Goal: Navigation & Orientation: Find specific page/section

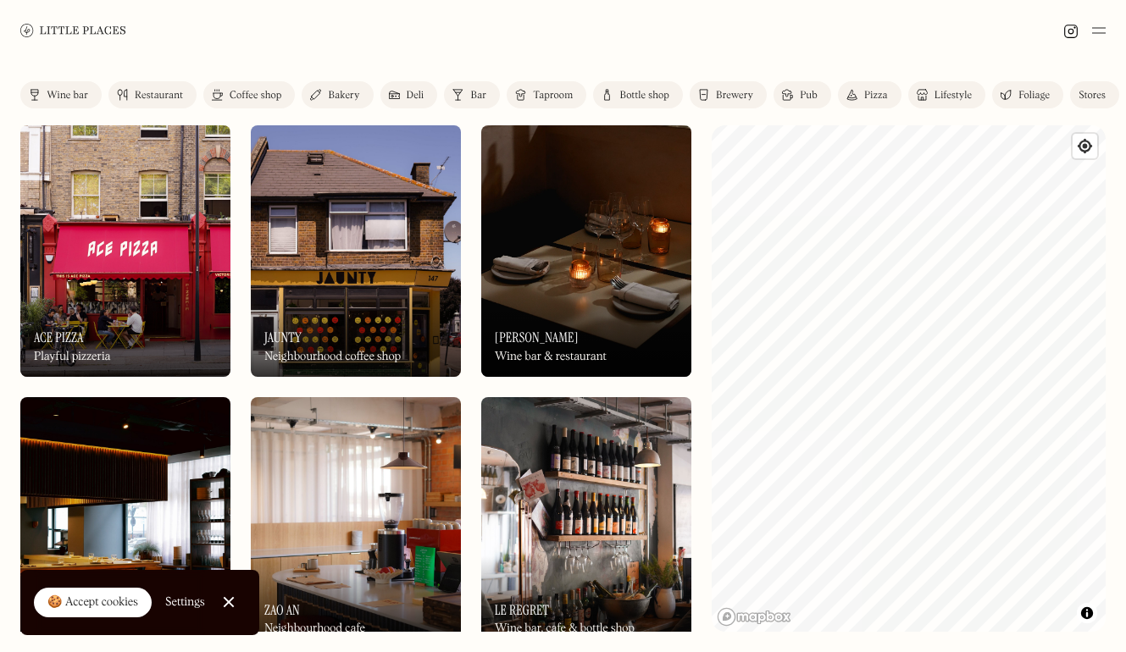
click at [87, 32] on img at bounding box center [73, 30] width 106 height 13
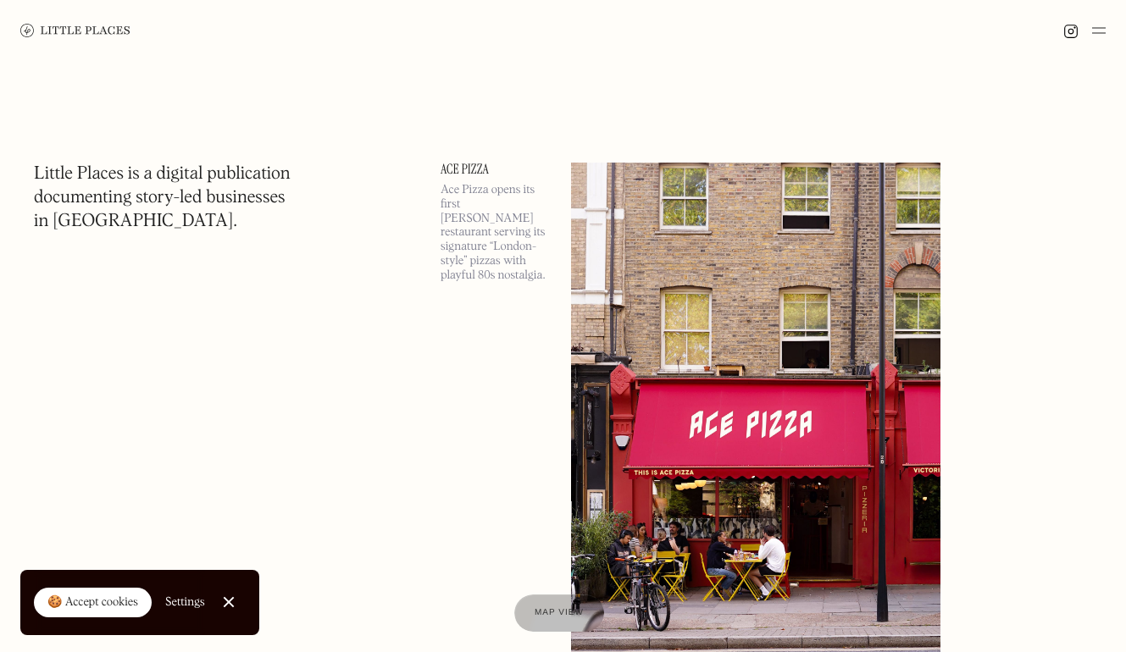
click at [1098, 29] on img at bounding box center [1099, 30] width 14 height 20
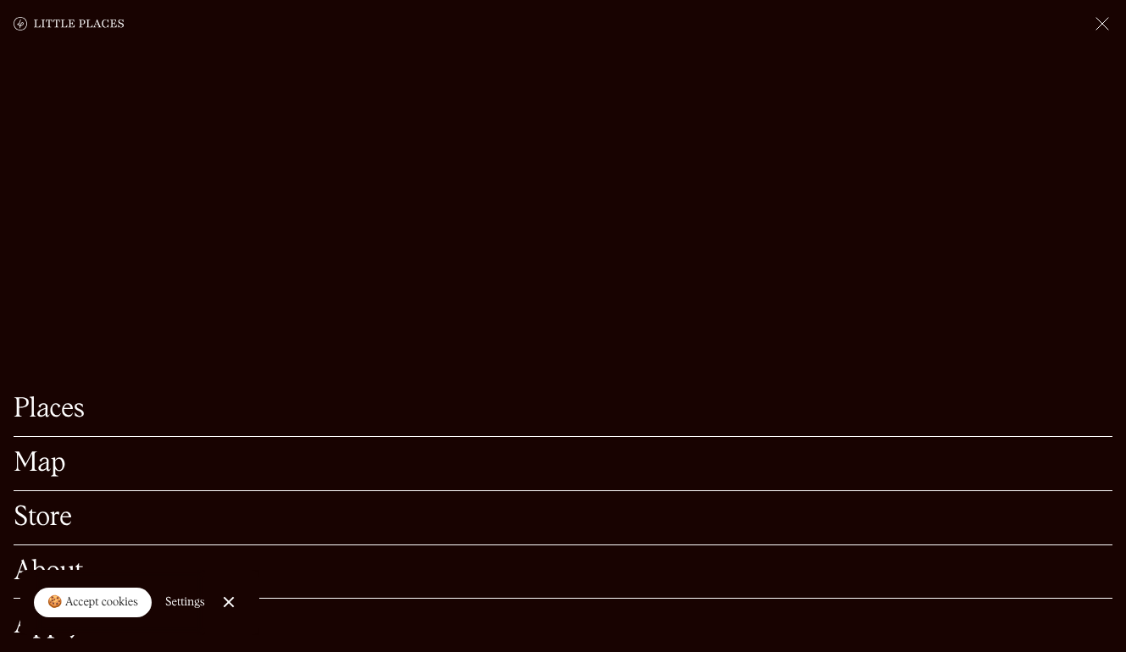
click at [85, 415] on link "Places" at bounding box center [563, 409] width 1098 height 26
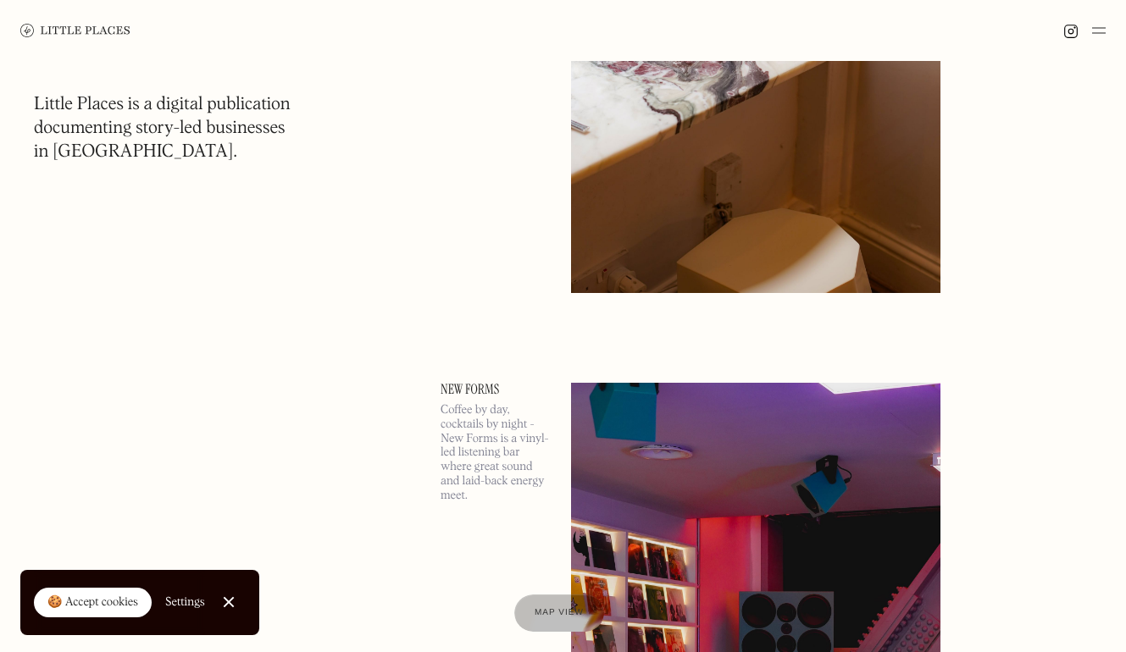
scroll to position [8699, 0]
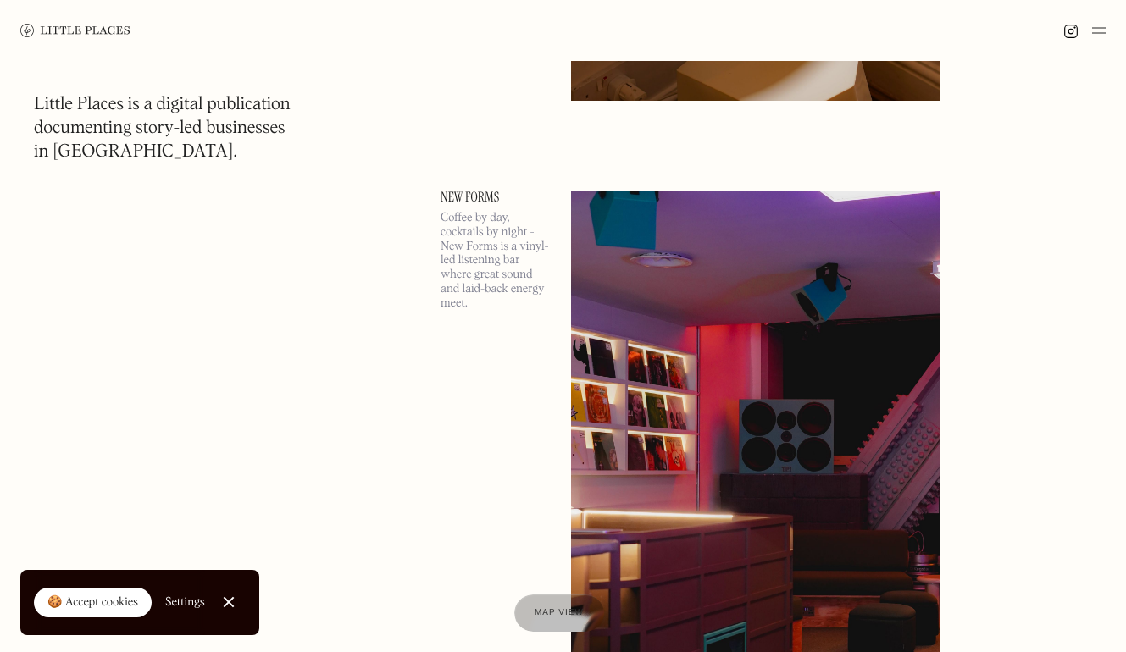
click at [484, 204] on link "New Forms" at bounding box center [495, 198] width 110 height 14
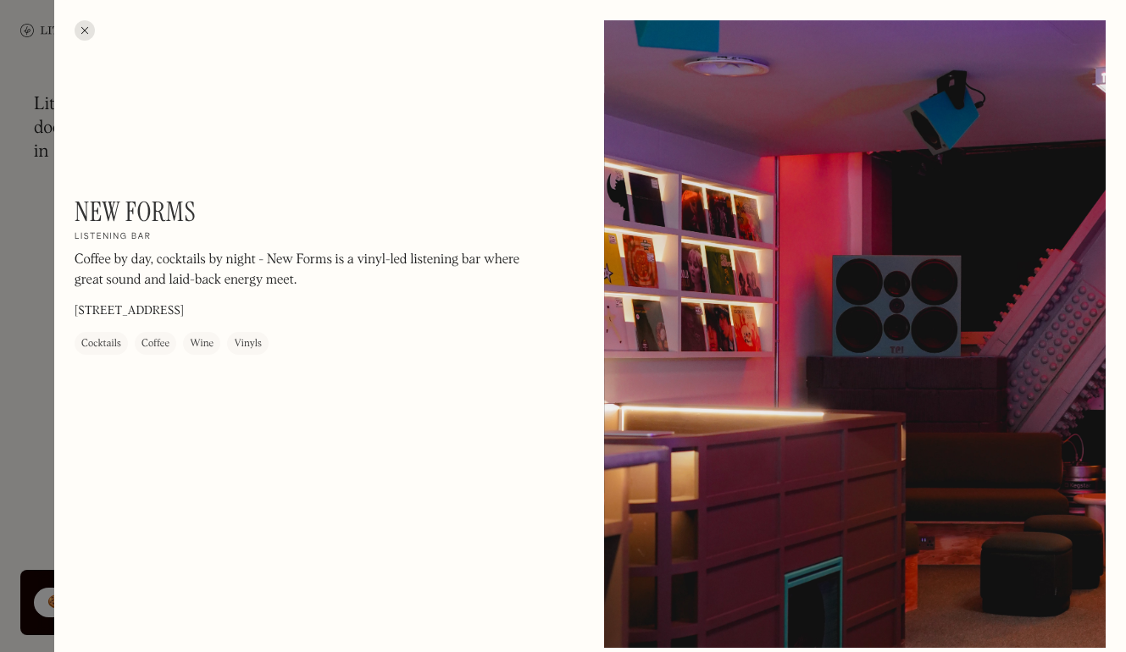
click at [108, 343] on div "Cocktails" at bounding box center [101, 343] width 40 height 17
click at [84, 30] on div at bounding box center [85, 30] width 20 height 20
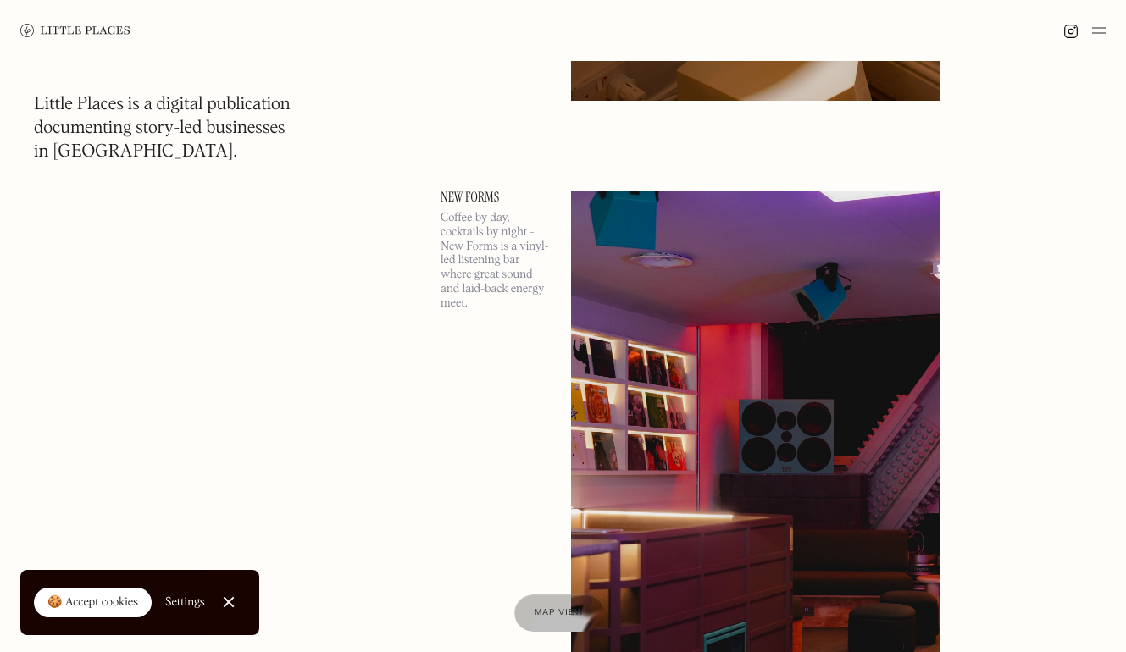
click at [1094, 24] on img at bounding box center [1099, 30] width 14 height 20
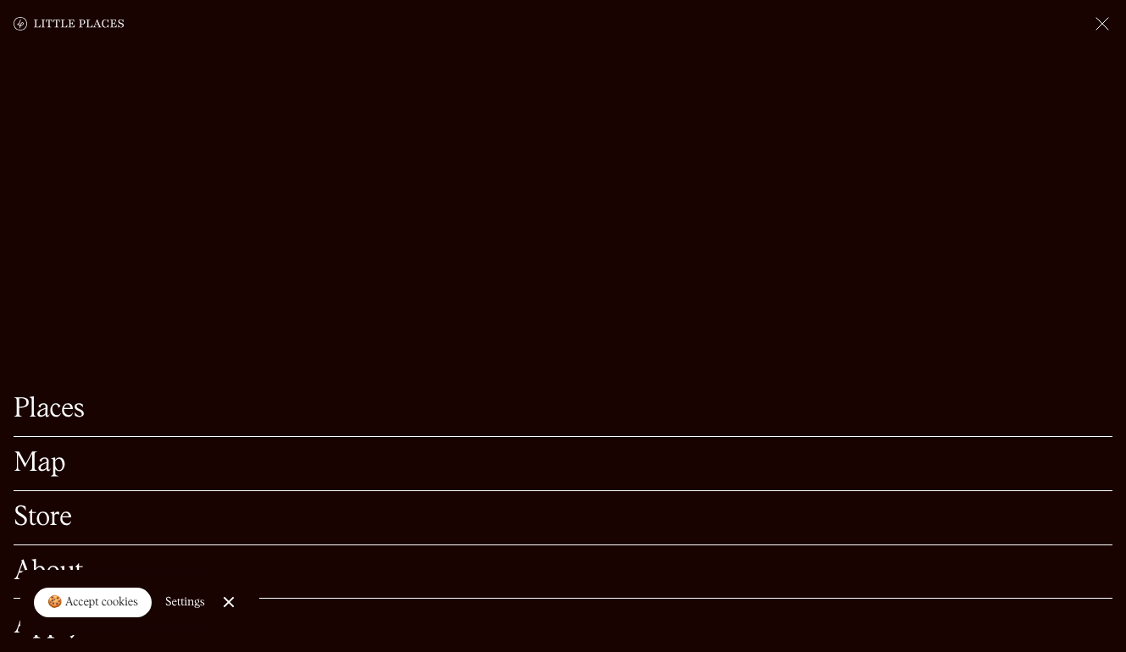
click at [52, 450] on div "Map" at bounding box center [563, 464] width 1098 height 54
click at [42, 457] on link "Map" at bounding box center [563, 464] width 1098 height 26
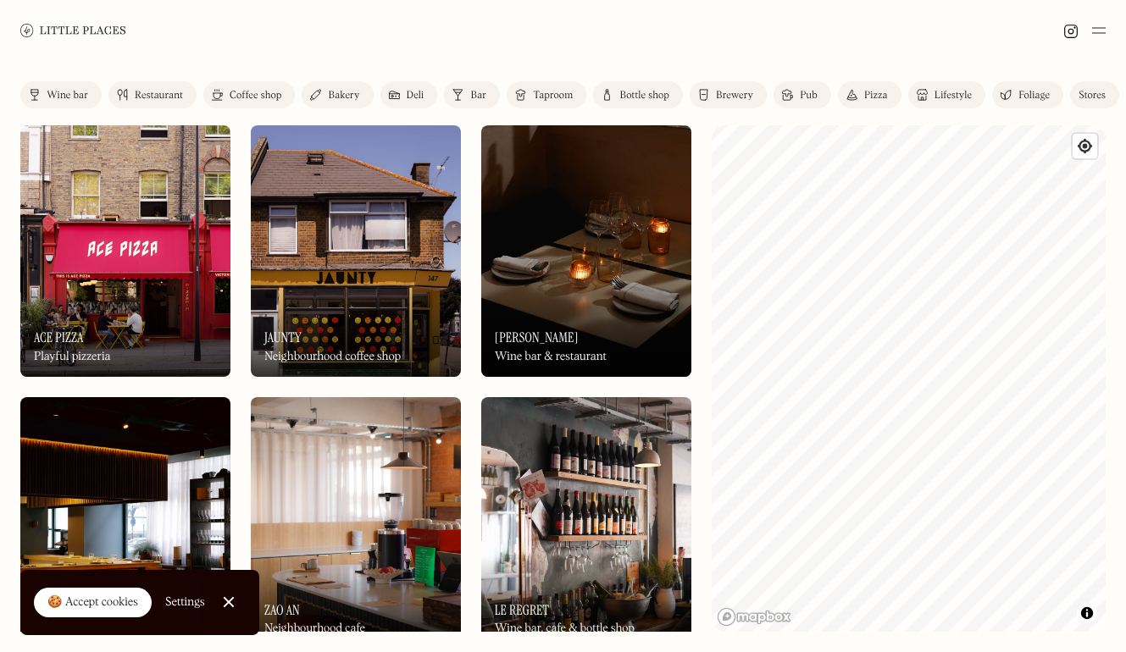
click at [476, 91] on div "Bar" at bounding box center [478, 96] width 16 height 10
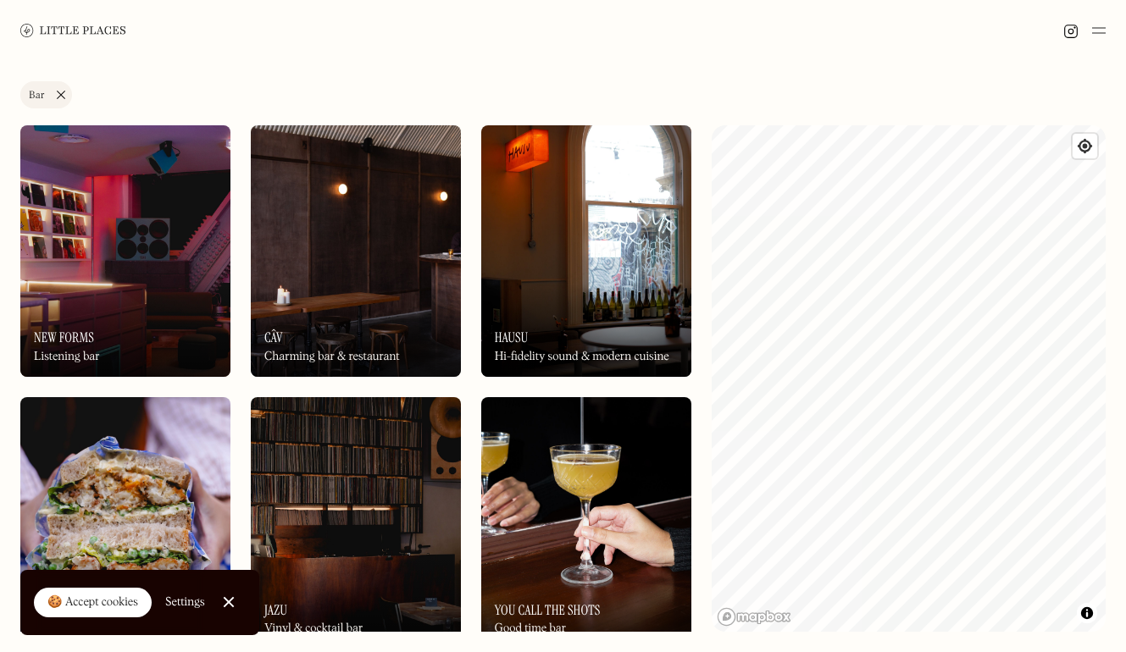
click at [1125, 395] on html "Places Map Store About Apply 🍪 Accept cookies Settings Close Cookie Popup Close…" at bounding box center [563, 326] width 1126 height 652
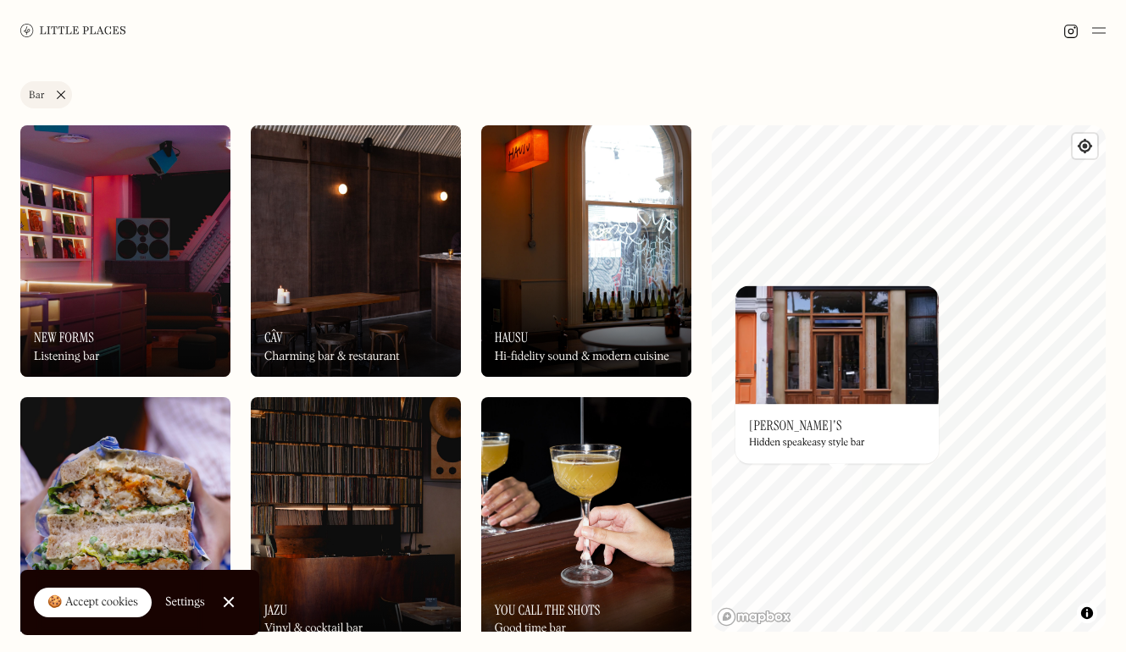
drag, startPoint x: 756, startPoint y: 495, endPoint x: 835, endPoint y: 302, distance: 209.3
click at [835, 302] on div "© Mapbox © OpenStreetMap Improve this map On Our Radar Charlie's Hidden speakea…" at bounding box center [908, 378] width 394 height 506
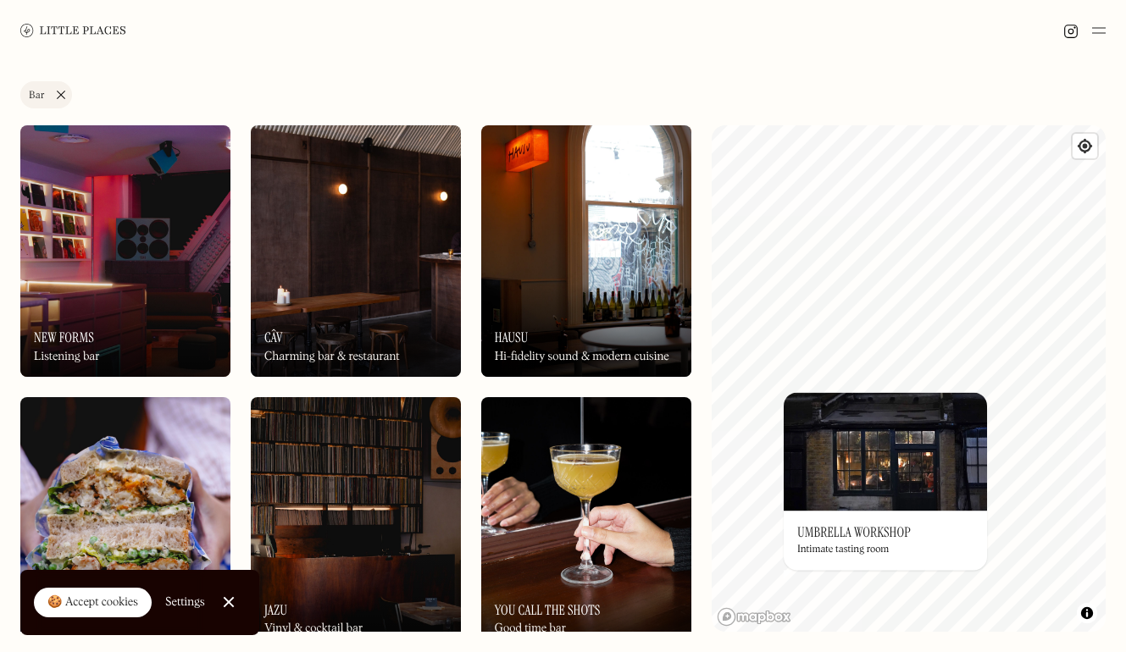
click at [62, 94] on link "Bar" at bounding box center [46, 94] width 52 height 27
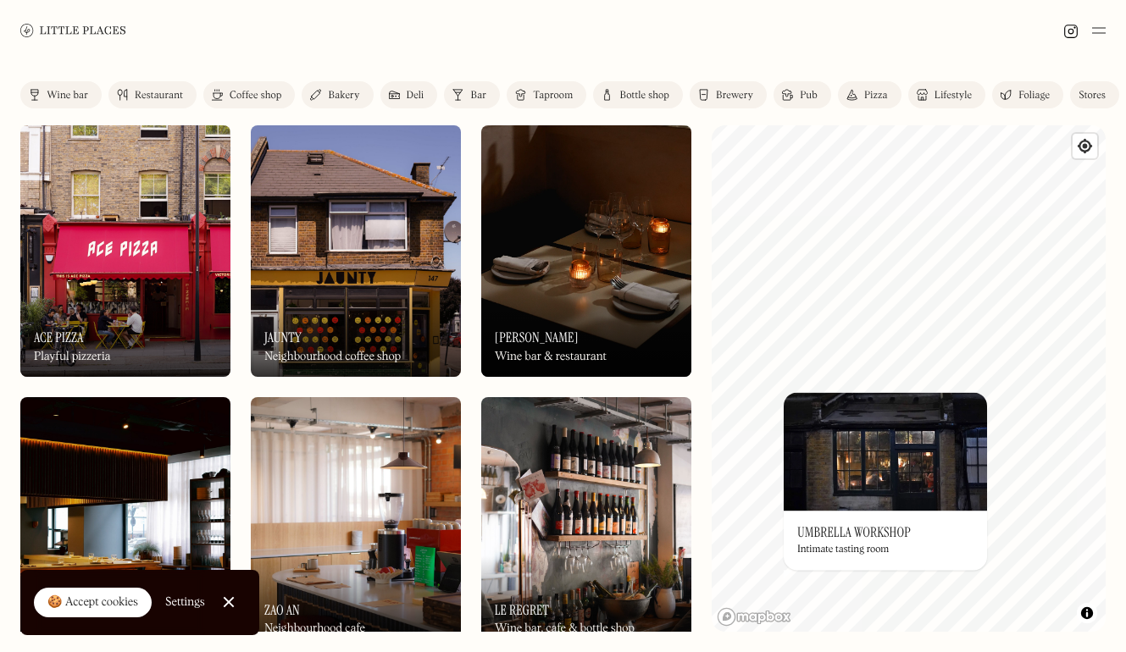
click at [62, 94] on div "Wine bar" at bounding box center [67, 96] width 41 height 10
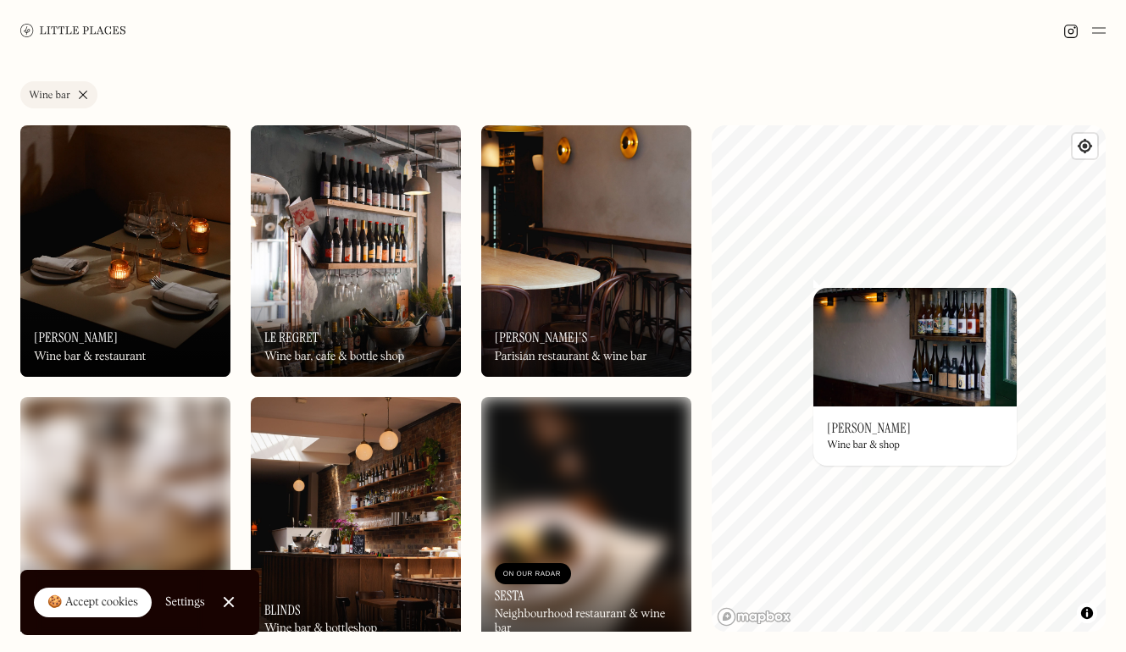
click at [851, 425] on h3 "Bruno" at bounding box center [869, 428] width 84 height 16
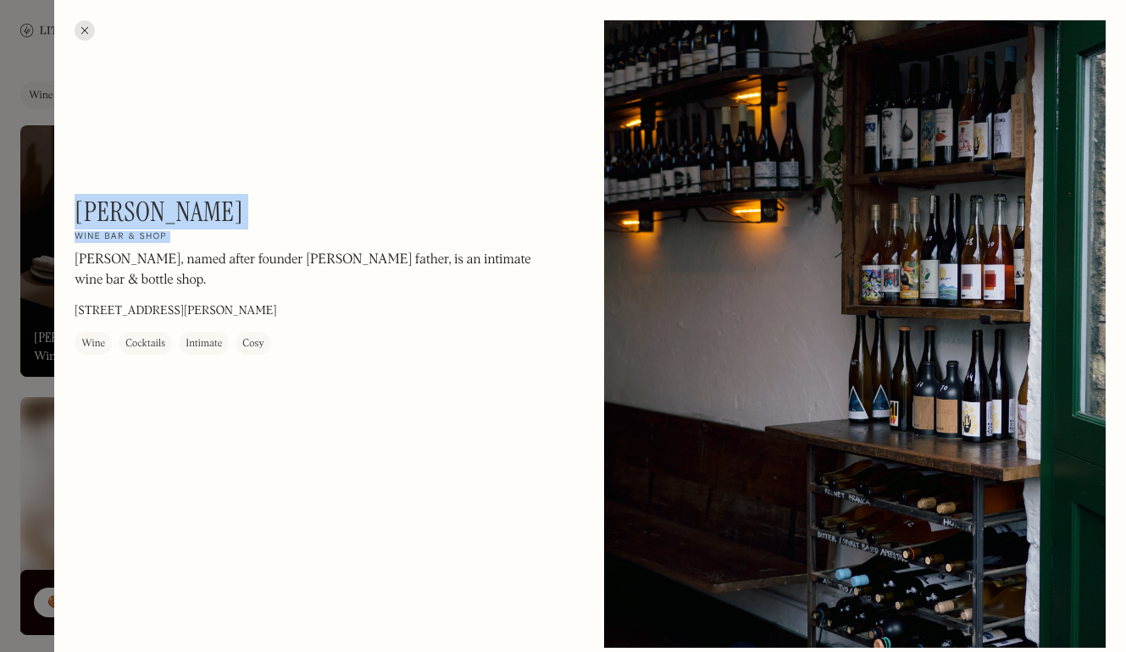
drag, startPoint x: 76, startPoint y: 203, endPoint x: 202, endPoint y: 225, distance: 127.3
click at [202, 225] on div "Bruno On Our Radar Wine bar & shop Bruno, named after founder Michael Sager's f…" at bounding box center [303, 275] width 457 height 159
copy div "Bruno On Our Radar Wine bar & shop"
